Goal: Task Accomplishment & Management: Use online tool/utility

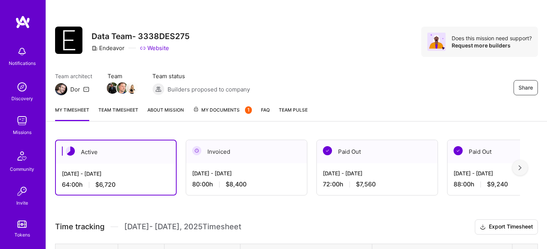
scroll to position [161, 0]
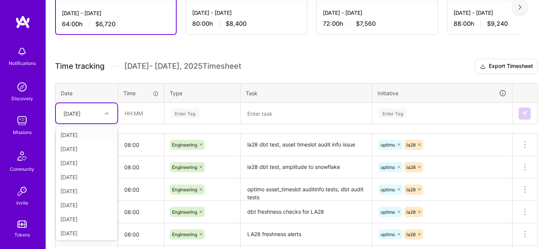
click at [106, 114] on icon at bounding box center [107, 114] width 4 height 4
click at [146, 113] on input "text" at bounding box center [141, 113] width 45 height 20
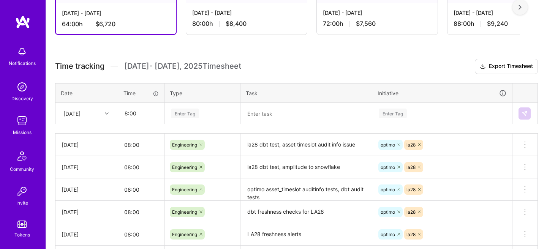
type input "08:00"
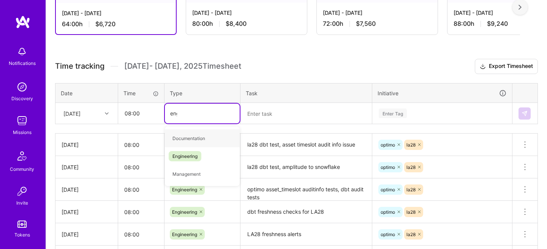
type input "engin"
click at [180, 134] on span "Engineering" at bounding box center [185, 138] width 33 height 10
click at [399, 117] on td "Enter Tag" at bounding box center [442, 113] width 140 height 21
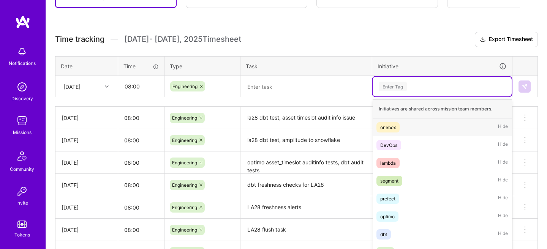
scroll to position [196, 0]
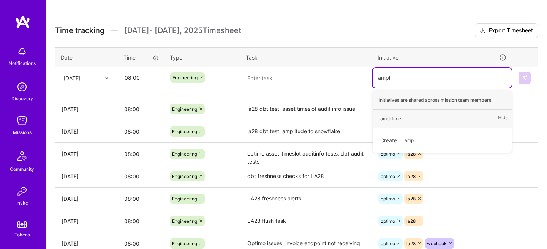
type input "ampli"
click at [401, 120] on div "amplitude" at bounding box center [390, 119] width 21 height 8
type input "optimo"
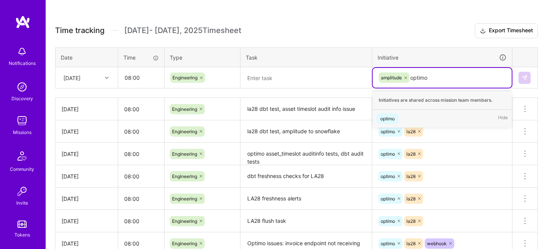
click at [392, 119] on div "optimo" at bounding box center [387, 119] width 14 height 8
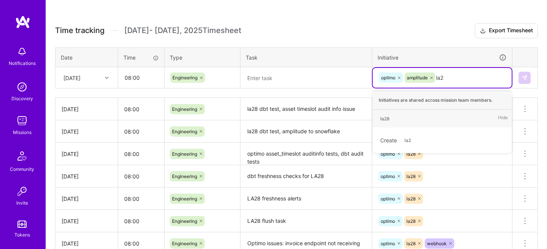
type input "la28"
click at [389, 123] on span "la28" at bounding box center [385, 119] width 17 height 10
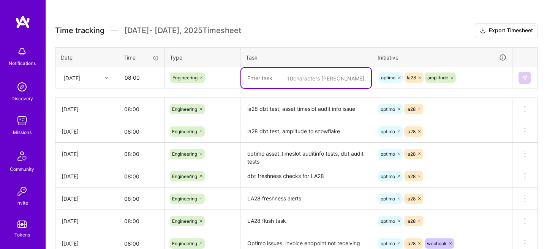
click at [292, 83] on textarea at bounding box center [306, 78] width 130 height 20
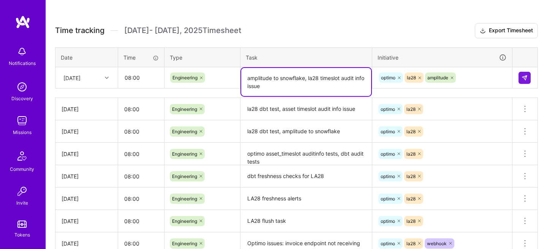
type textarea "amplitude to snowflake, la28 timeslot audit info issue"
click at [532, 80] on td at bounding box center [525, 77] width 25 height 21
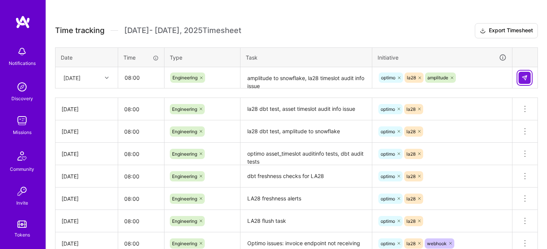
click at [529, 80] on button at bounding box center [525, 78] width 12 height 12
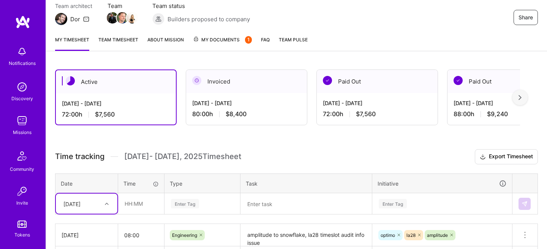
scroll to position [70, 0]
